Goal: Information Seeking & Learning: Learn about a topic

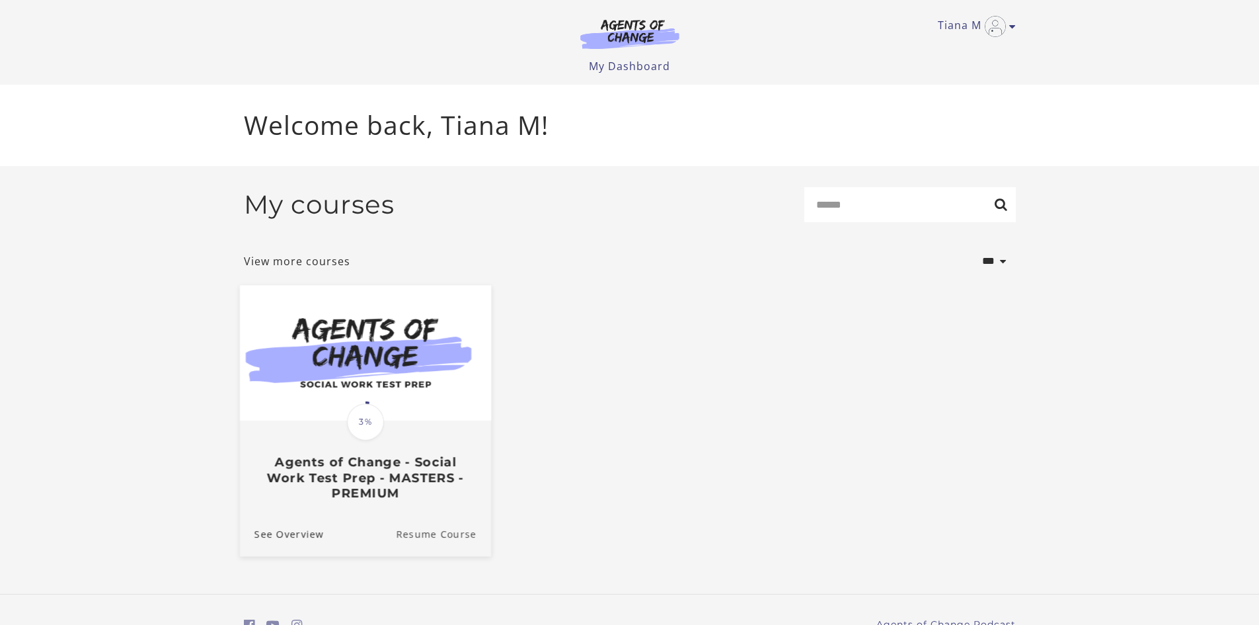
click at [445, 539] on link "Resume Course" at bounding box center [443, 533] width 95 height 44
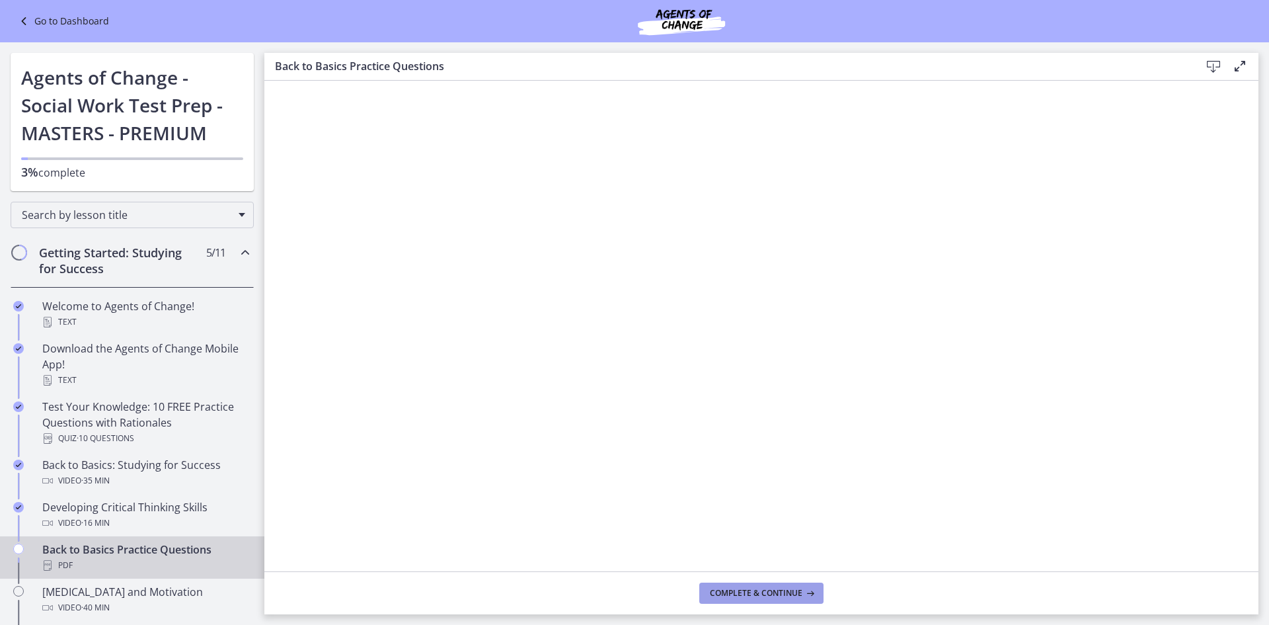
click at [751, 591] on span "Complete & continue" at bounding box center [756, 593] width 93 height 11
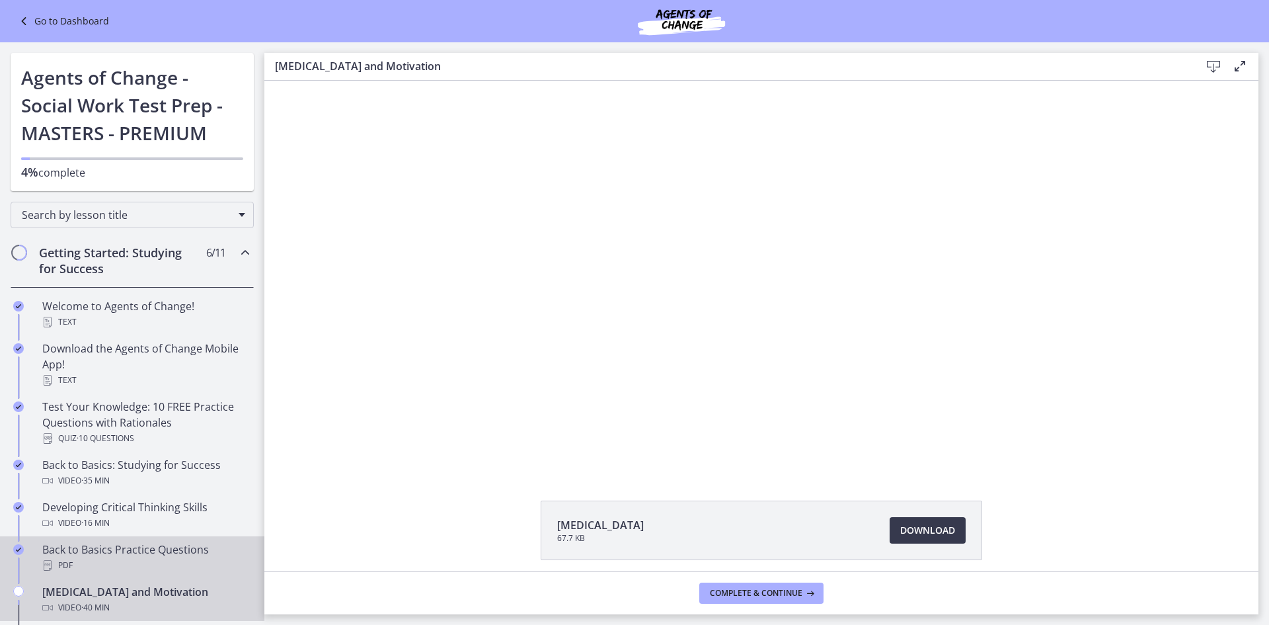
click at [146, 556] on div "Back to Basics Practice Questions PDF" at bounding box center [145, 557] width 206 height 32
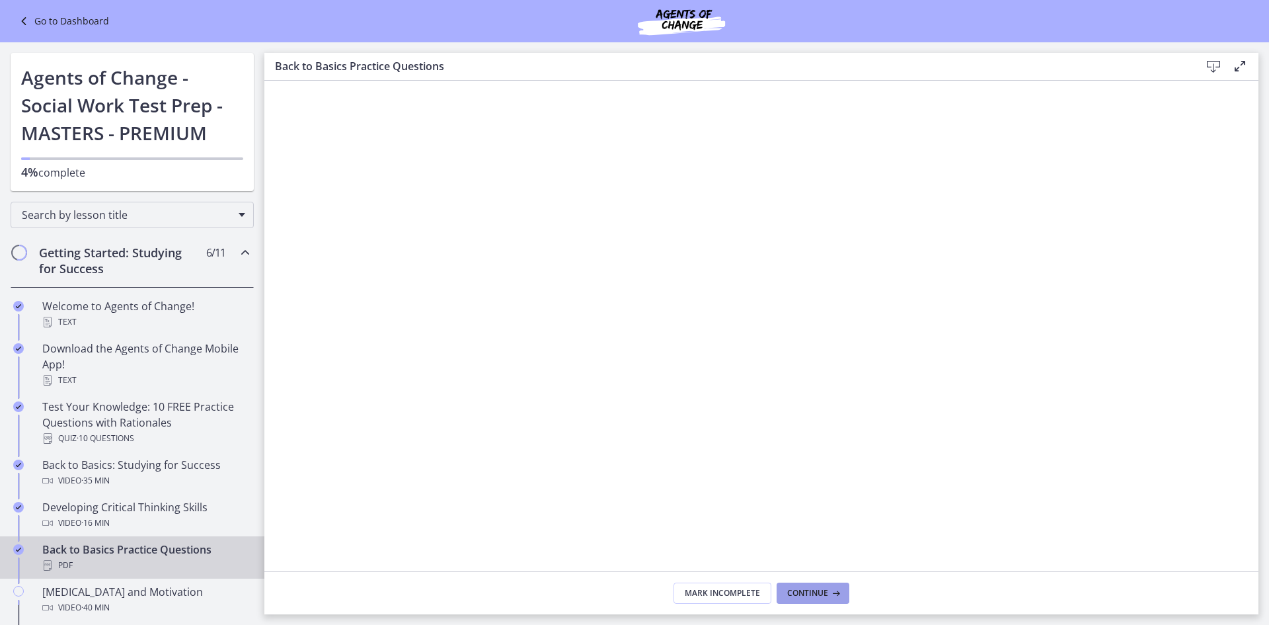
click at [817, 593] on span "Continue" at bounding box center [807, 593] width 41 height 11
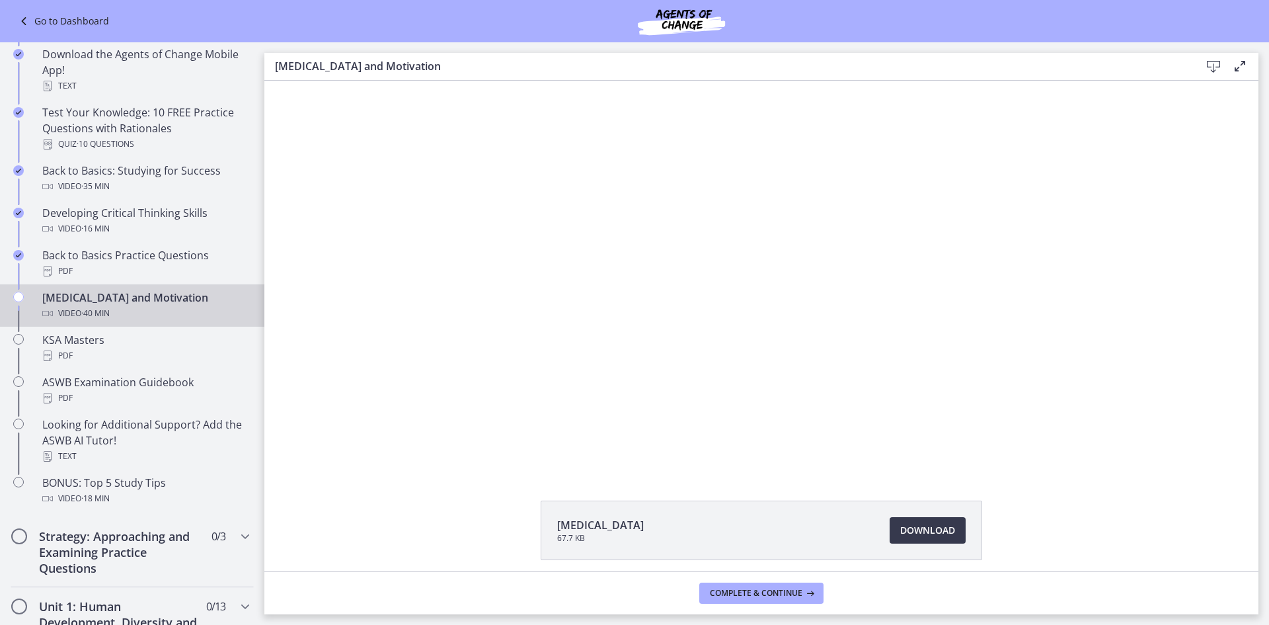
scroll to position [264, 0]
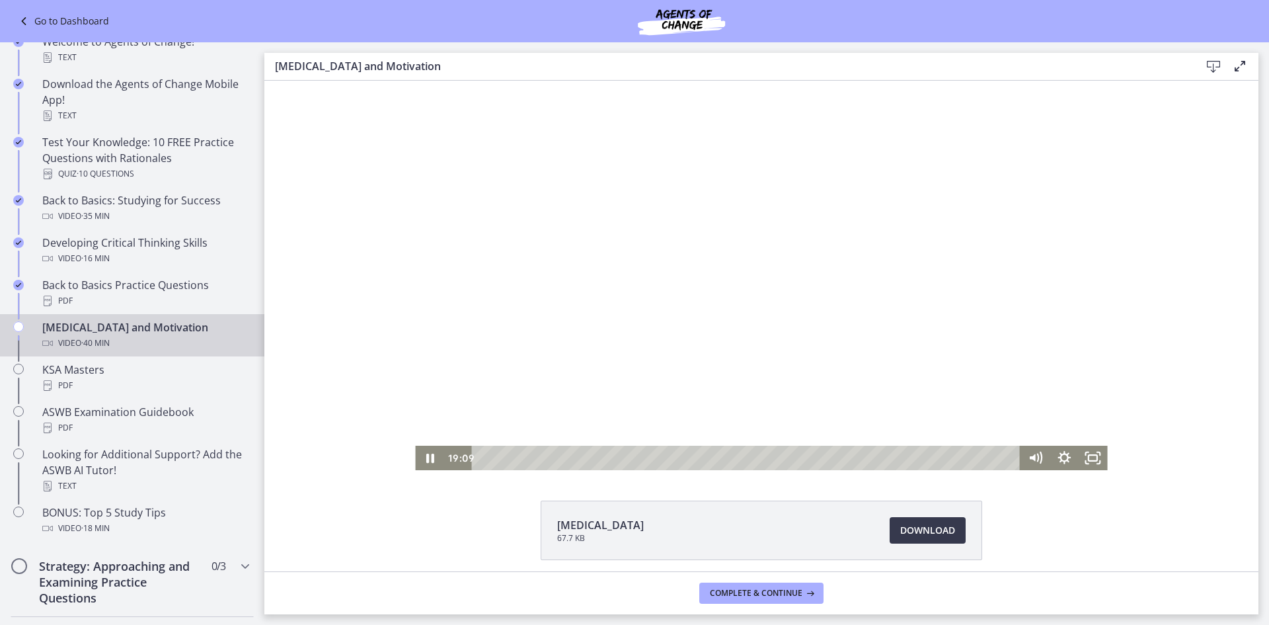
click at [726, 367] on div at bounding box center [761, 275] width 692 height 389
